Goal: Information Seeking & Learning: Learn about a topic

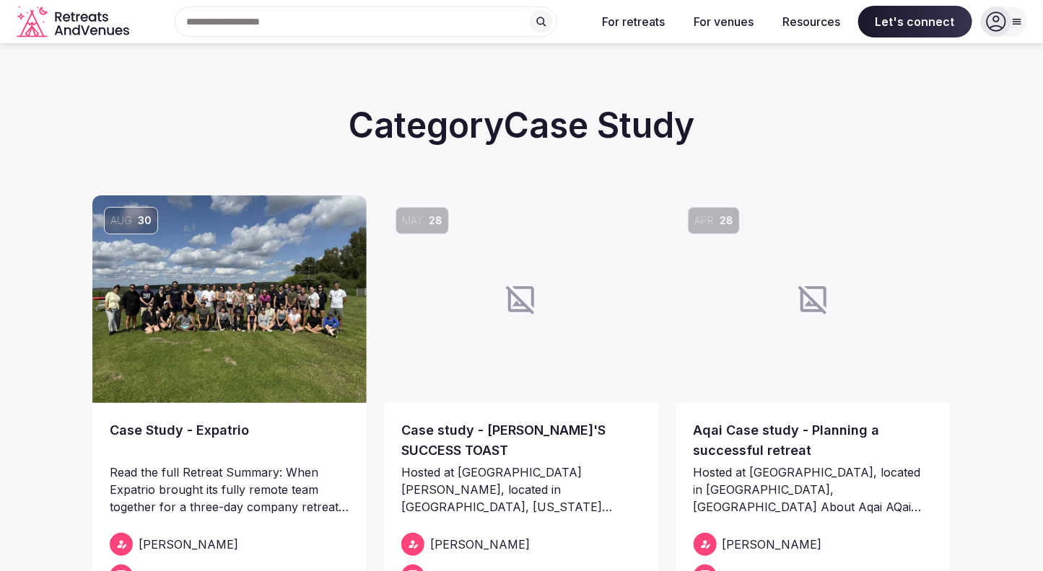
click at [446, 431] on link "Case study - [PERSON_NAME]'S SUCCESS TOAST" at bounding box center [521, 441] width 240 height 40
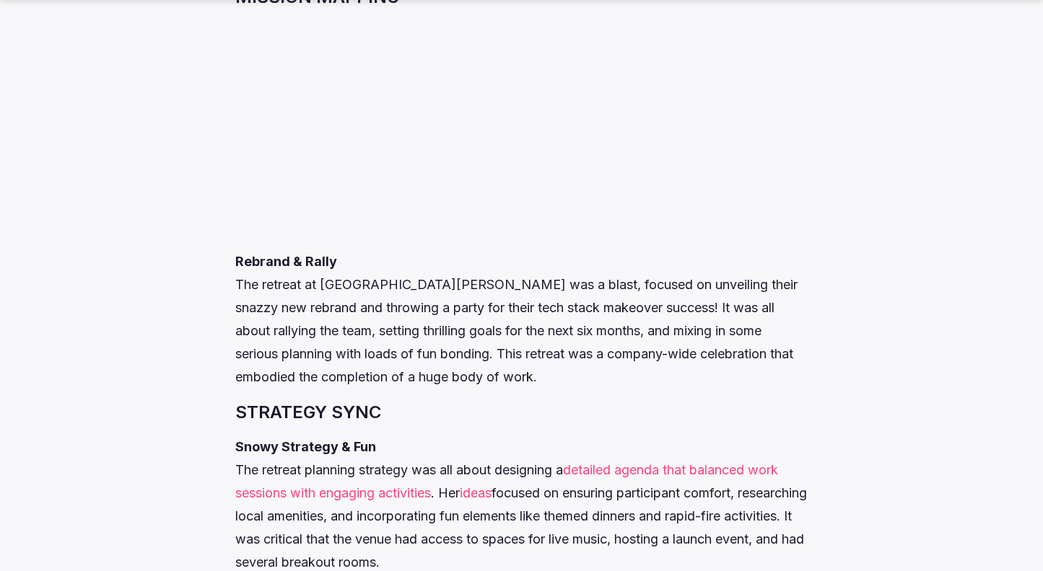
scroll to position [1141, 0]
